Goal: Book appointment/travel/reservation

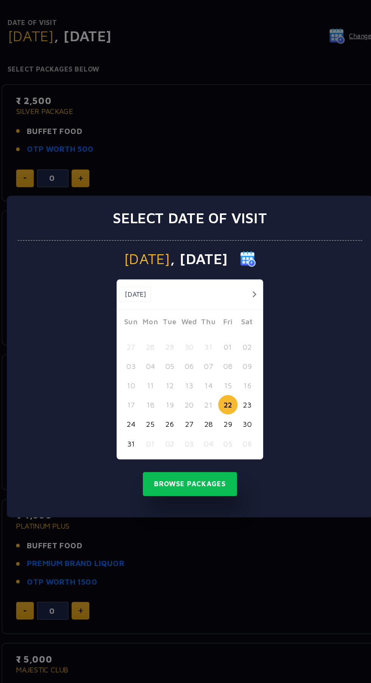
scroll to position [17, 0]
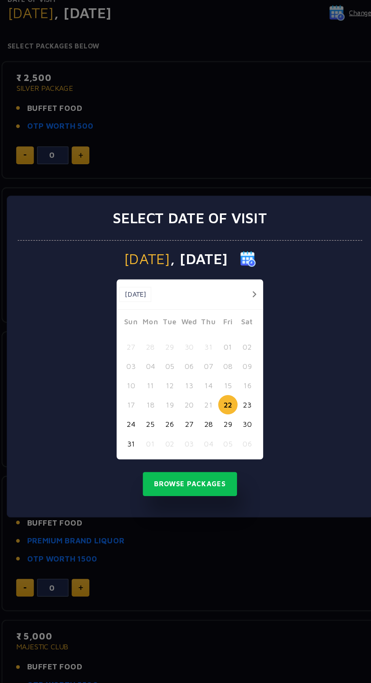
click at [231, 376] on button "23" at bounding box center [227, 376] width 14 height 14
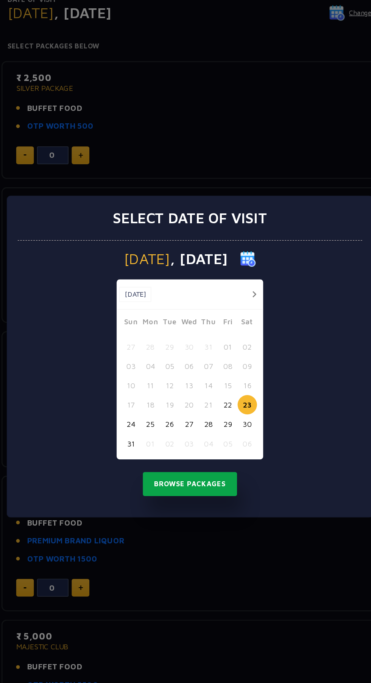
click at [208, 433] on button "Browse Packages" at bounding box center [185, 433] width 68 height 17
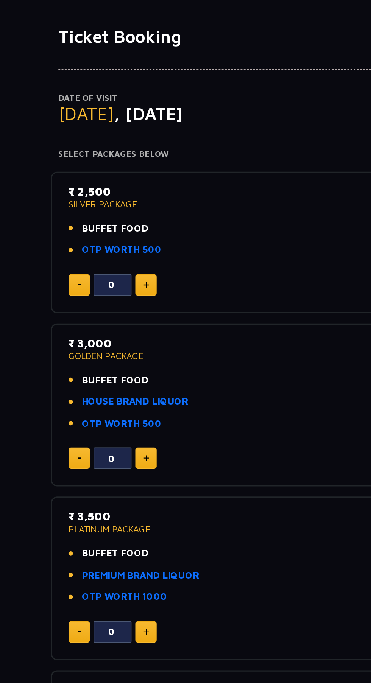
scroll to position [0, 0]
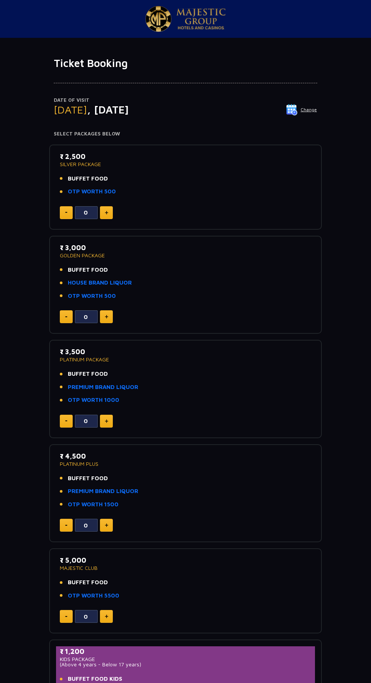
click at [129, 112] on span ", [DATE]" at bounding box center [108, 109] width 42 height 12
click at [122, 115] on span ", [DATE]" at bounding box center [108, 109] width 42 height 12
click at [352, 242] on div "Date of Visit [DATE] Change Your Total ₹ 0 Select Packages Below ₹ 2,500 SILVER…" at bounding box center [185, 442] width 371 height 744
